Goal: Information Seeking & Learning: Learn about a topic

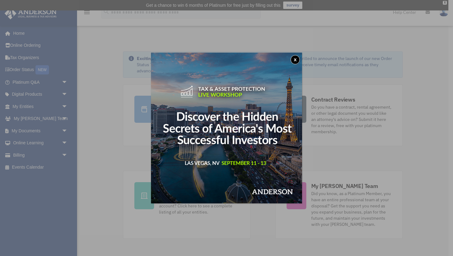
click at [296, 59] on button "x" at bounding box center [294, 59] width 9 height 9
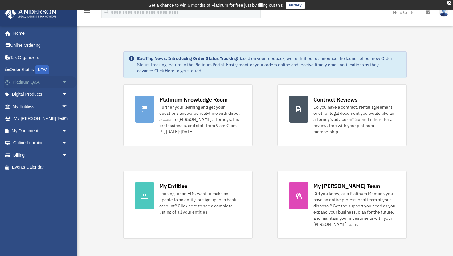
click at [64, 86] on span "arrow_drop_down" at bounding box center [68, 82] width 12 height 13
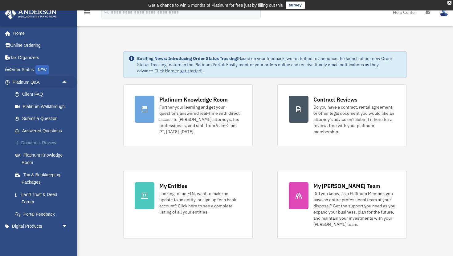
click at [35, 142] on link "Document Review" at bounding box center [43, 143] width 68 height 12
click at [38, 130] on link "Answered Questions" at bounding box center [43, 131] width 68 height 12
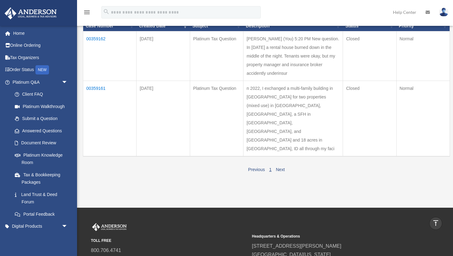
scroll to position [86, 0]
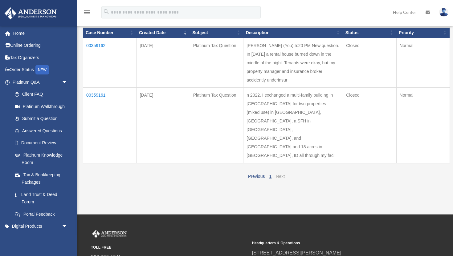
click at [278, 179] on link "Next" at bounding box center [280, 176] width 9 height 5
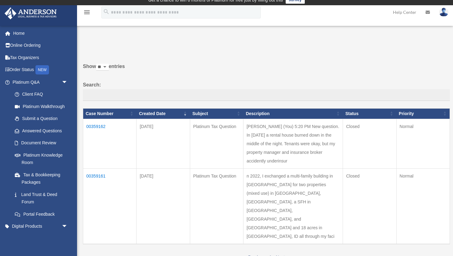
scroll to position [0, 0]
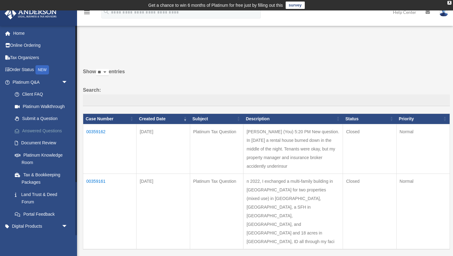
click at [47, 133] on link "Answered Questions" at bounding box center [43, 131] width 68 height 12
click at [42, 118] on link "Submit a Question" at bounding box center [43, 119] width 68 height 12
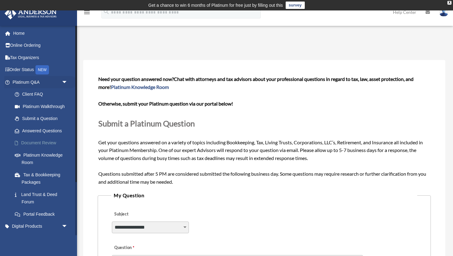
click at [37, 142] on link "Document Review" at bounding box center [43, 143] width 68 height 12
